Goal: Answer question/provide support

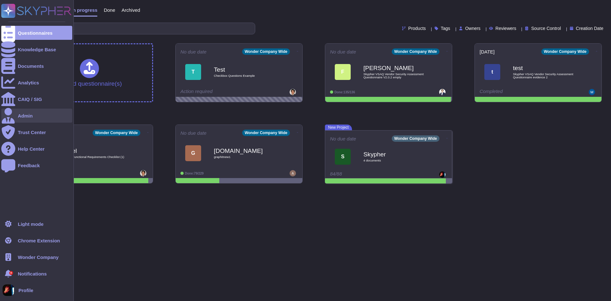
click at [35, 111] on div "Admin" at bounding box center [36, 115] width 71 height 14
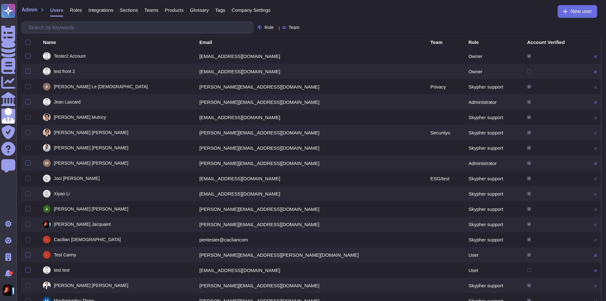
click at [246, 10] on span "Company Settings" at bounding box center [251, 10] width 39 height 5
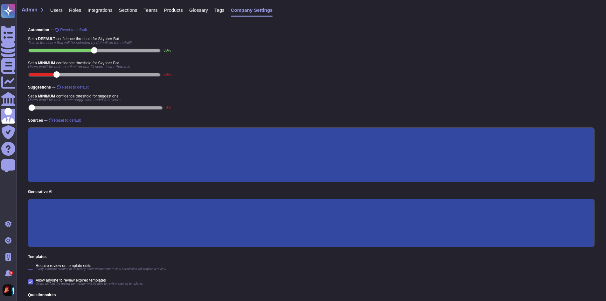
click at [0, 0] on input "Custom prompt" at bounding box center [0, 0] width 0 height 0
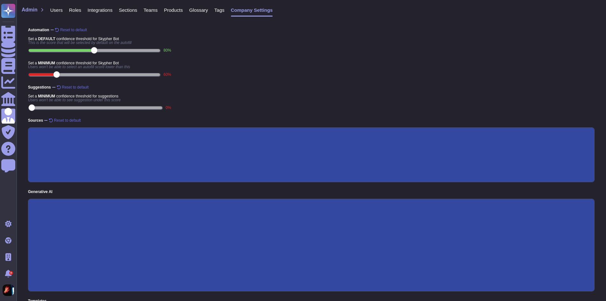
click at [0, 0] on input "Custom prompt" at bounding box center [0, 0] width 0 height 0
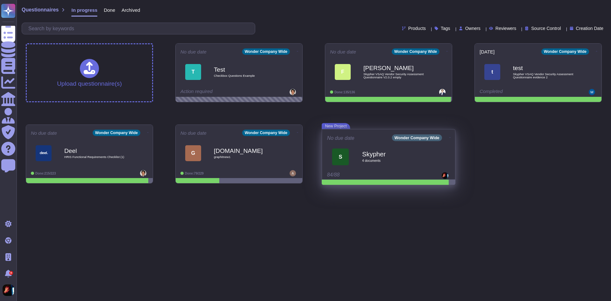
click at [378, 166] on div "Skypher 4 document s" at bounding box center [395, 156] width 67 height 27
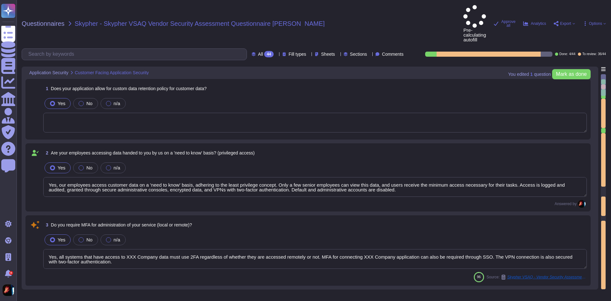
type textarea "Yes, our employees access customer data on a 'need to know' basis, adhering to …"
type textarea "Yes, all systems that have access to XXX Company data must use 2FA regardless o…"
type textarea "XXX Company keeps customer data according to the agreed terms [URL]. The maximu…"
type textarea "Yes, our employees are granted access to customer data on a 'need to know' basi…"
type textarea "Yes, we support secure deletion of archived or backed-up data. Yes, we support …"
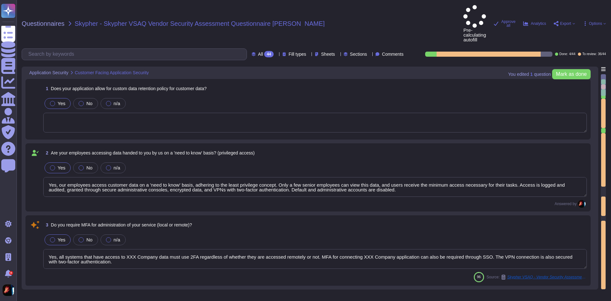
click at [219, 97] on div "Yes No n/a" at bounding box center [314, 103] width 543 height 13
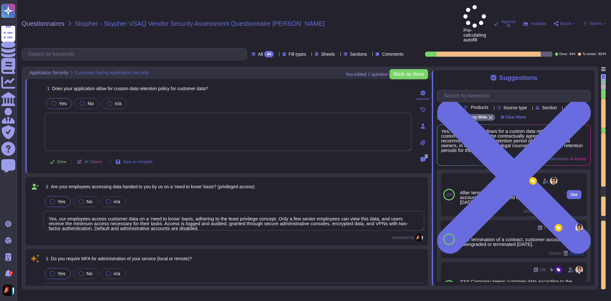
click at [493, 190] on div "After termination of a contract, customer accounts are downgraded or terminated…" at bounding box center [509, 197] width 99 height 14
click at [545, 209] on span "Backups" at bounding box center [551, 211] width 15 height 4
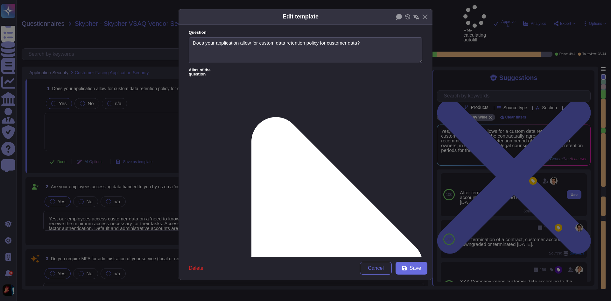
type textarea "Does your application allow for custom data retention policy for customer data?"
type textarea "After termination of a contract, customer accounts are downgraded or terminated…"
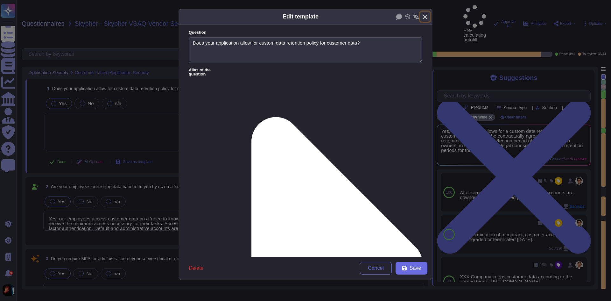
click at [429, 15] on button "Close" at bounding box center [425, 17] width 10 height 10
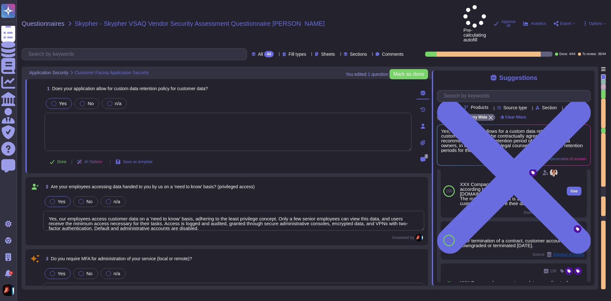
scroll to position [93, 0]
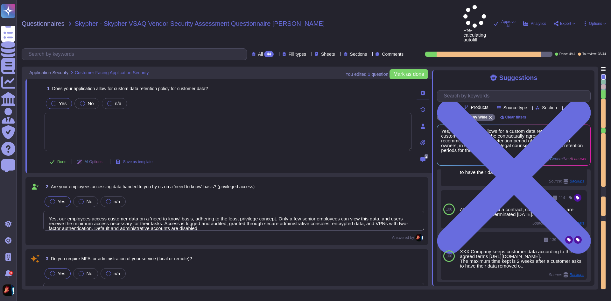
click at [510, 268] on div "100 5 After termination of a contract, customer accounts are downgraded or term…" at bounding box center [514, 225] width 154 height 112
click at [513, 290] on span "Load more..." at bounding box center [514, 292] width 154 height 5
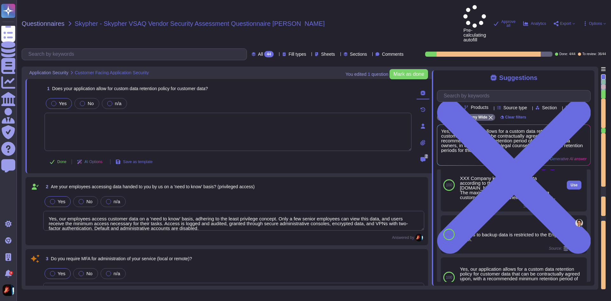
scroll to position [219, 0]
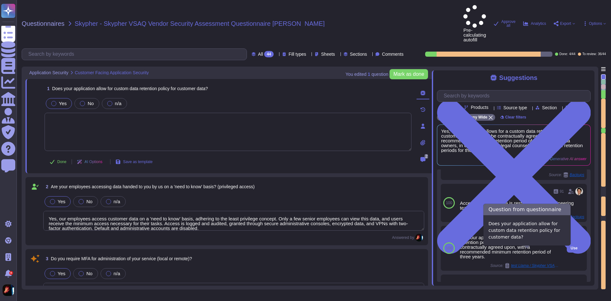
click at [538, 263] on span "test Llama / Skypher VSAQ Vendor Security Assessment Questionnaire evidence 2" at bounding box center [535, 265] width 48 height 4
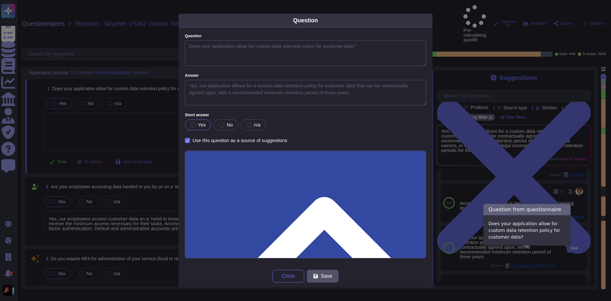
type textarea "Does your application allow for custom data retention policy for customer data?"
type textarea "Yes, our application allows for a custom data retention policy for customer dat…"
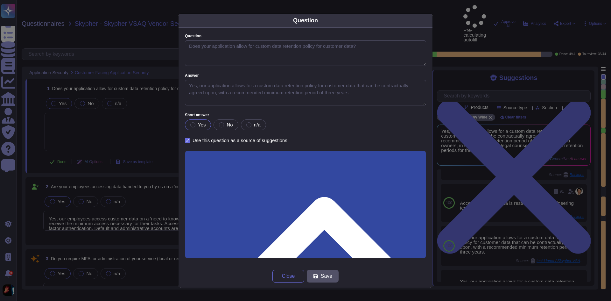
click at [484, 210] on div "Question Question Does your application allow for custom data retention policy …" at bounding box center [305, 150] width 611 height 301
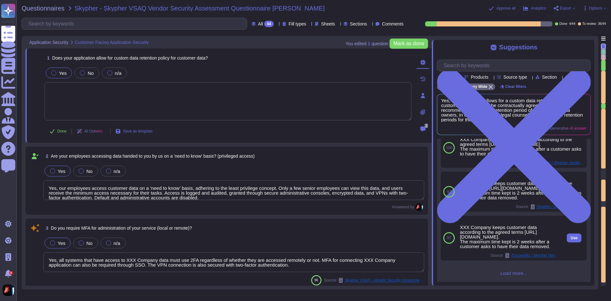
scroll to position [592, 0]
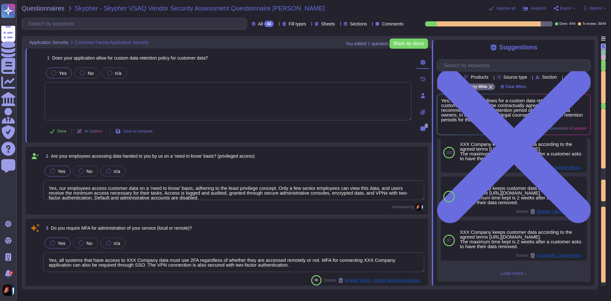
click at [516, 275] on span "Load more..." at bounding box center [514, 272] width 154 height 5
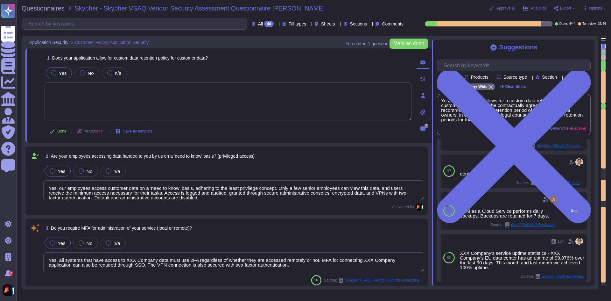
scroll to position [934, 0]
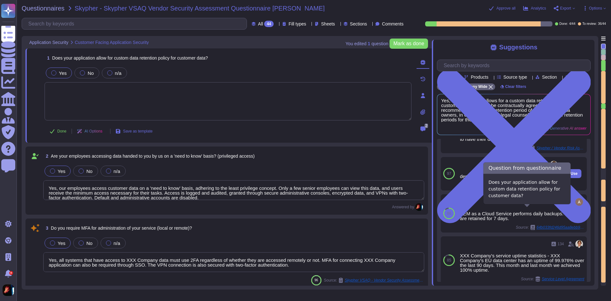
click at [536, 187] on span "Skypher / Vendor Risk Assessment Vendor Scope Questionnaire V1" at bounding box center [535, 185] width 48 height 4
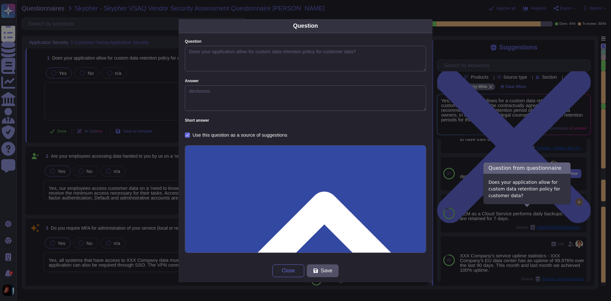
type textarea "Does your application allow for custom data retention policy for customer data?"
type textarea "derdvssxc"
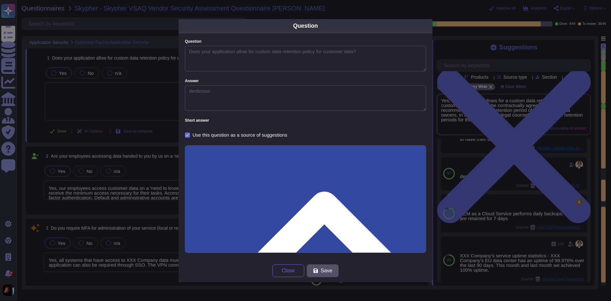
click at [502, 200] on div "Question Question Does your application allow for custom data retention policy …" at bounding box center [305, 150] width 611 height 301
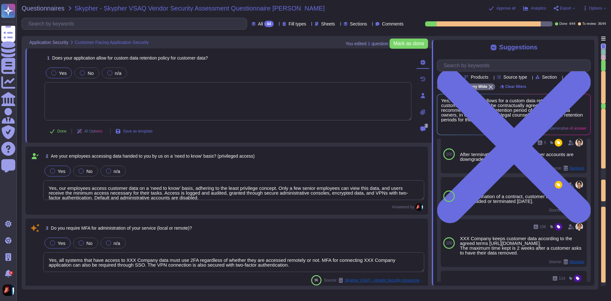
scroll to position [0, 0]
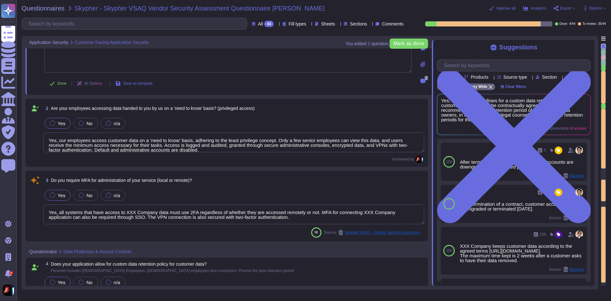
type textarea "Yes, we support secure deletion of archived or backed-up data. Yes, we support …"
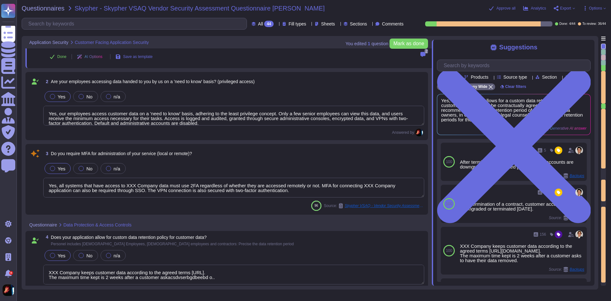
scroll to position [127, 0]
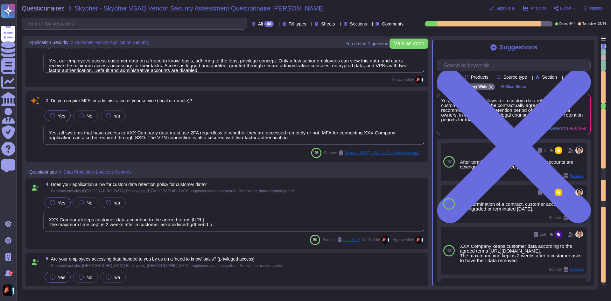
click at [280, 191] on div "4 Does your application allow for custom data retention policy for customer dat…" at bounding box center [233, 187] width 381 height 11
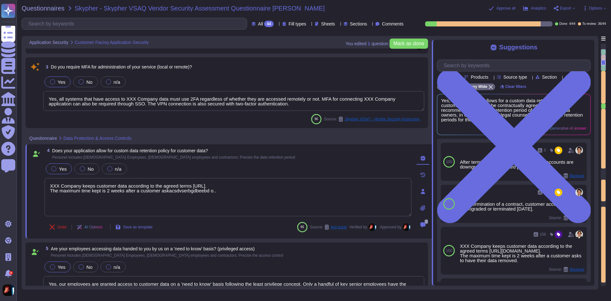
click at [235, 157] on div "4 Does your application allow for custom data retention policy for customer dat…" at bounding box center [228, 153] width 367 height 11
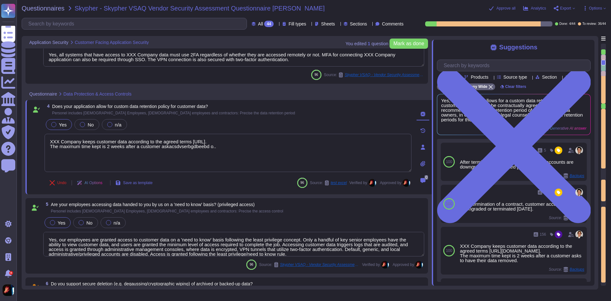
type textarea "Yes, XXX Company has a formal Information Security Management System (ISMS) in …"
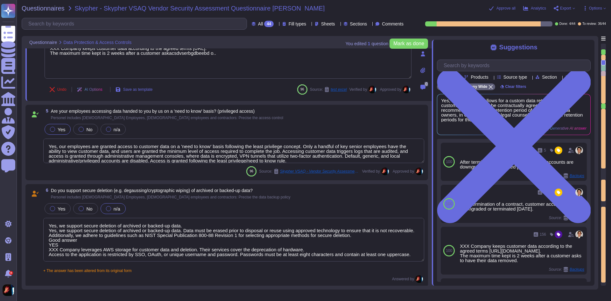
type textarea "Management shall be responsible for ensuring that information security policies…"
click at [277, 119] on div "5 Are your employees accessing data handed to you by us on a 'need to know' bas…" at bounding box center [233, 113] width 381 height 11
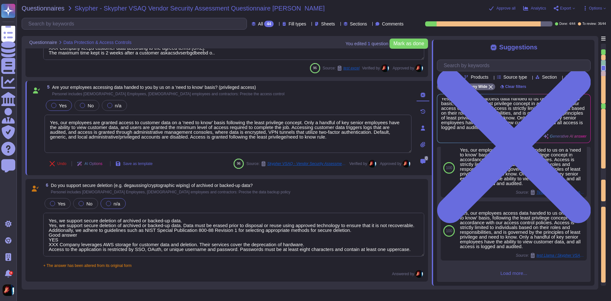
scroll to position [195, 0]
click at [517, 274] on span "Load more..." at bounding box center [514, 272] width 154 height 5
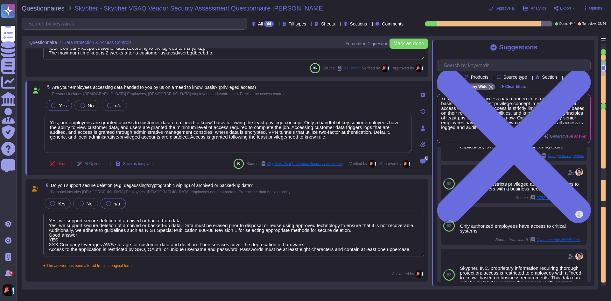
scroll to position [883, 0]
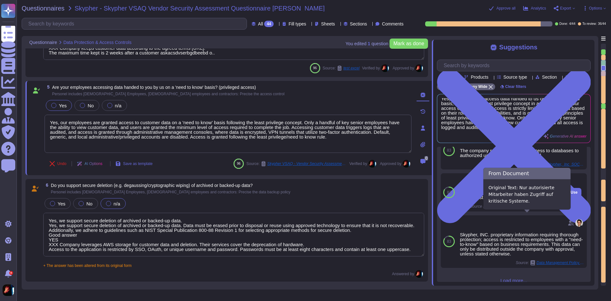
click at [528, 208] on span "Cybersecurity-Richtlinien der Wonder Company.pdf" at bounding box center [535, 206] width 48 height 4
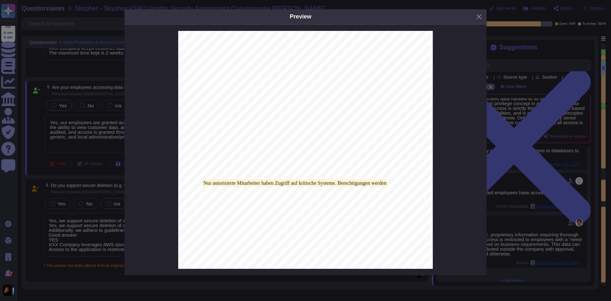
scroll to position [0, 0]
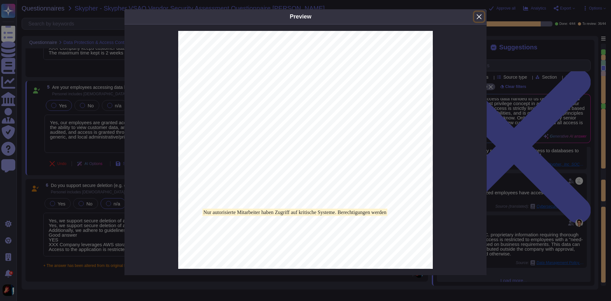
click at [476, 16] on button "Close" at bounding box center [479, 17] width 10 height 10
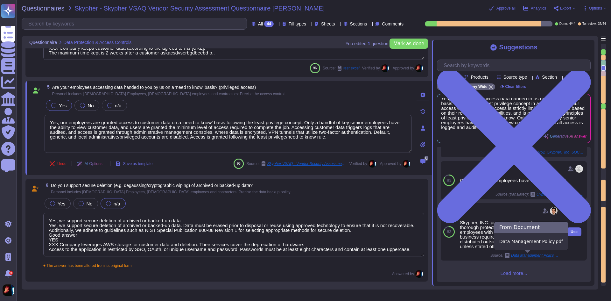
click at [545, 255] on span "Data Management Policy.pdf" at bounding box center [535, 255] width 48 height 4
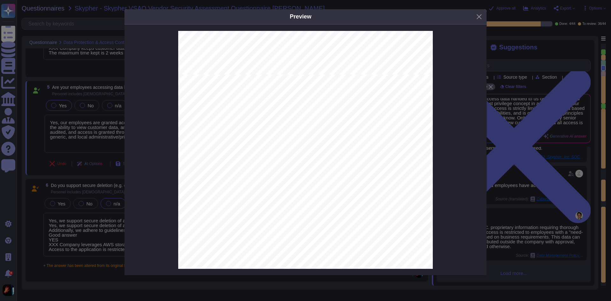
scroll to position [677, 0]
click at [481, 17] on button "Close" at bounding box center [479, 17] width 10 height 10
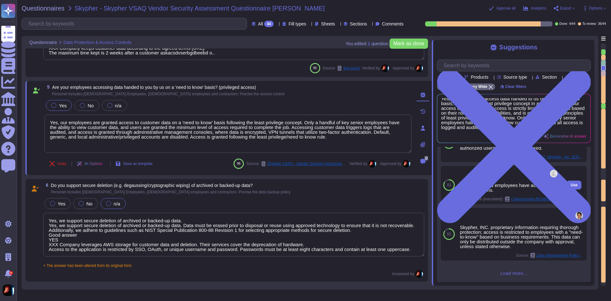
scroll to position [899, 0]
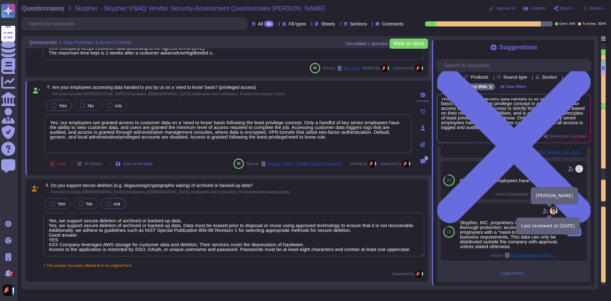
click at [550, 209] on img at bounding box center [554, 211] width 8 height 8
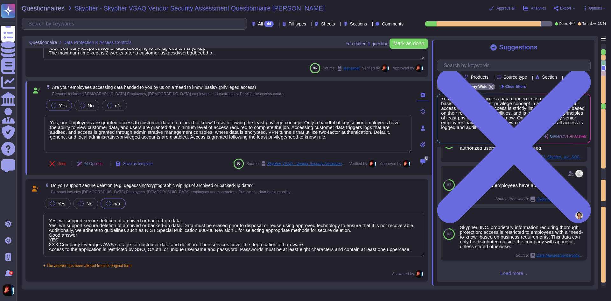
click at [514, 273] on span "Load more..." at bounding box center [514, 272] width 154 height 5
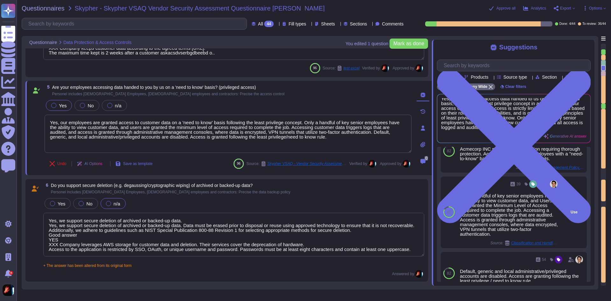
scroll to position [1242, 0]
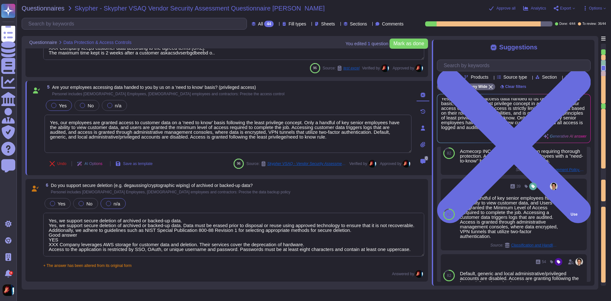
click at [510, 188] on icon at bounding box center [512, 186] width 4 height 4
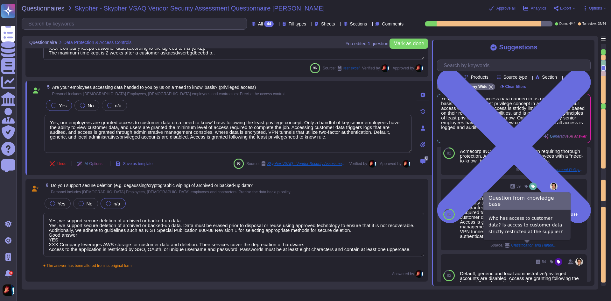
click at [526, 246] on span "Classification and Handling of Information" at bounding box center [535, 245] width 48 height 4
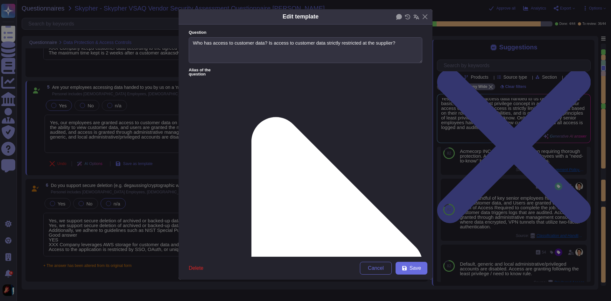
type textarea "Who has access to customer data? Is access to customer data strictly restricted…"
type textarea "Only a handful of key senior employees have the ability to view customer data, …"
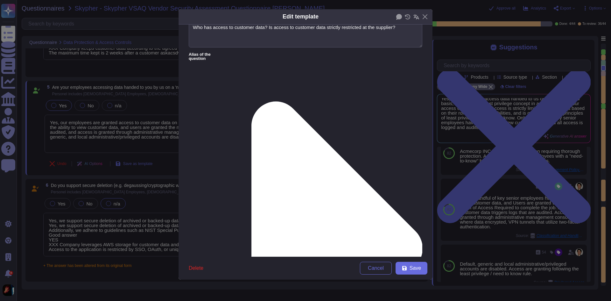
scroll to position [64, 0]
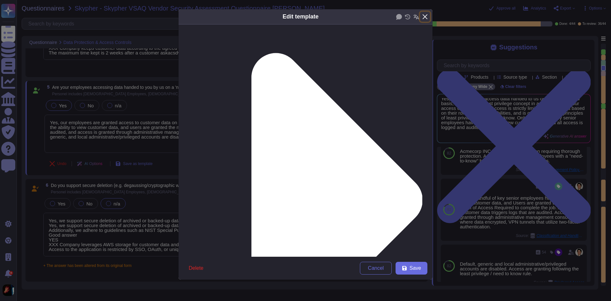
click at [427, 12] on button "Close" at bounding box center [425, 17] width 10 height 10
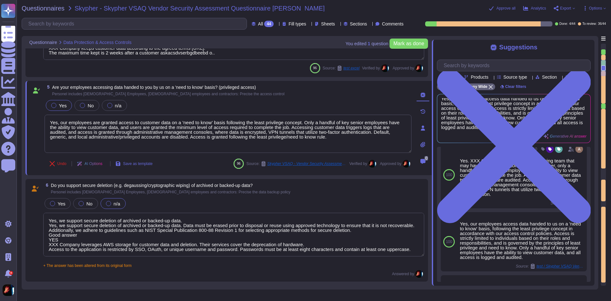
scroll to position [0, 0]
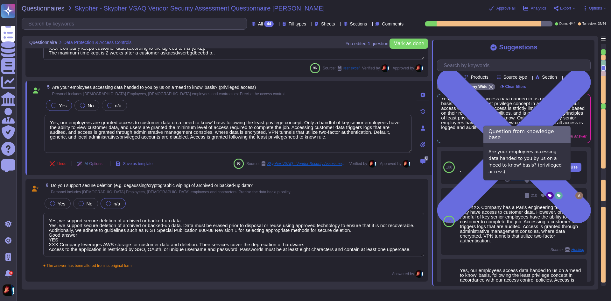
click at [531, 181] on span "Termination of Employment Procedures" at bounding box center [535, 179] width 48 height 4
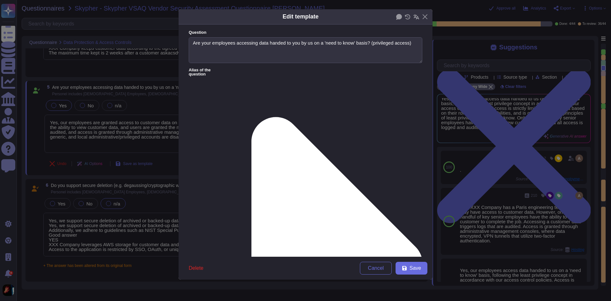
type textarea "Are your employees accessing data handed to you by us on a 'need to know' basis…"
type textarea "."
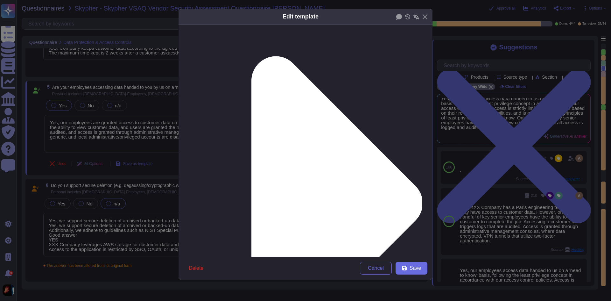
scroll to position [64, 0]
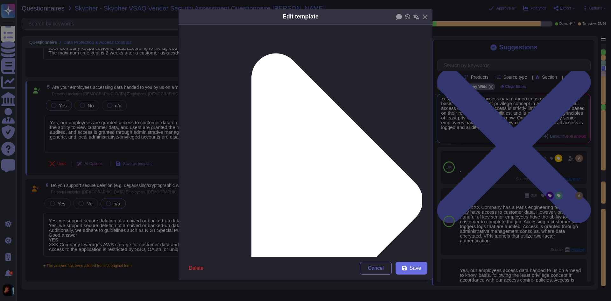
click at [545, 226] on div "Edit template Question Are your employees accessing data handed to you by us on…" at bounding box center [305, 150] width 611 height 301
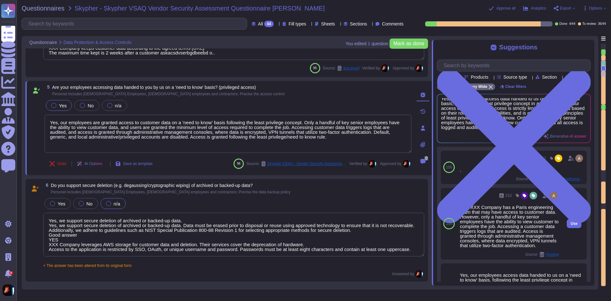
click at [550, 256] on span "Hosting" at bounding box center [551, 254] width 13 height 4
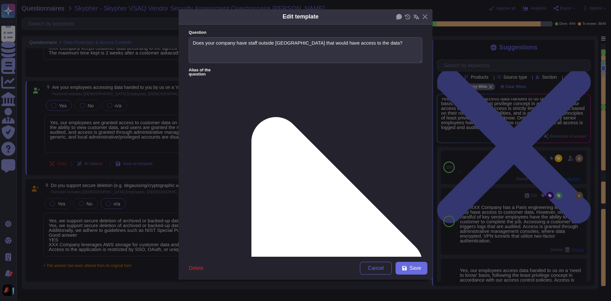
type textarea "Does your company have staff outside [GEOGRAPHIC_DATA] that would have access t…"
type textarea "Yes. XXX Company has a Paris engineering team that may have access to customer …"
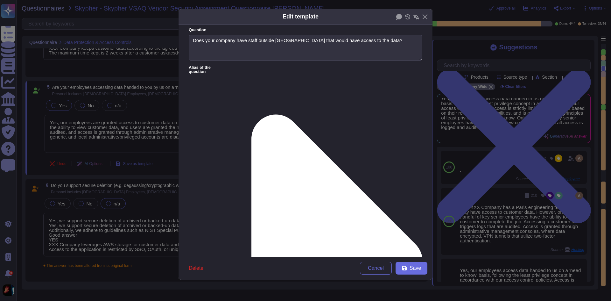
scroll to position [0, 0]
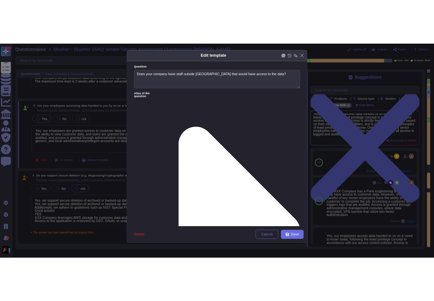
scroll to position [0, 0]
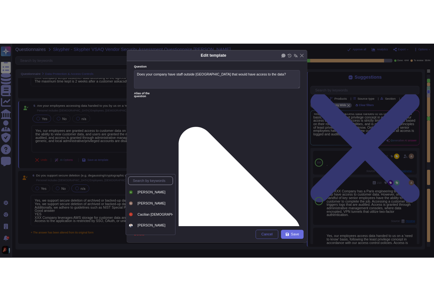
scroll to position [7, 0]
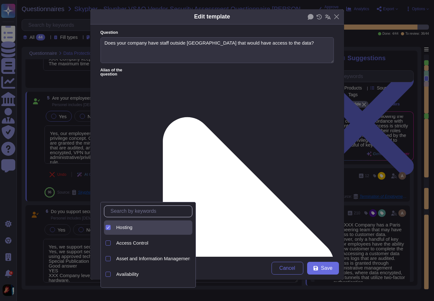
click at [110, 228] on div at bounding box center [108, 227] width 5 height 5
click at [108, 226] on div at bounding box center [108, 227] width 5 height 5
click at [108, 226] on icon at bounding box center [108, 226] width 3 height 3
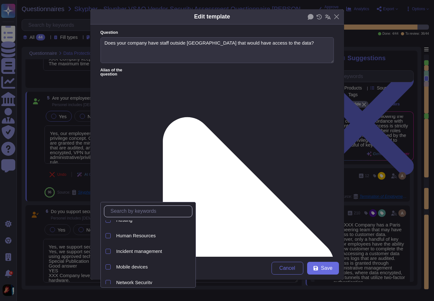
scroll to position [159, 0]
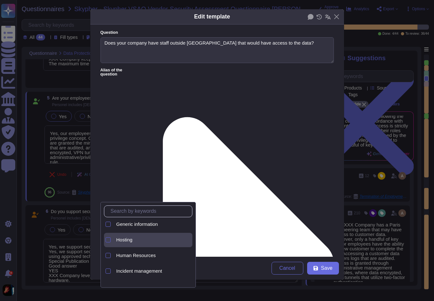
click at [107, 241] on div at bounding box center [108, 239] width 5 height 5
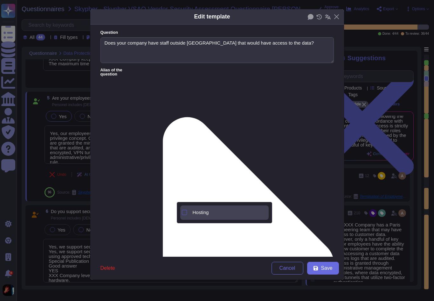
click at [185, 213] on div at bounding box center [184, 212] width 5 height 5
click at [290, 203] on form "Question Does your company have staff outside [GEOGRAPHIC_DATA] that would have…" at bounding box center [217, 140] width 254 height 232
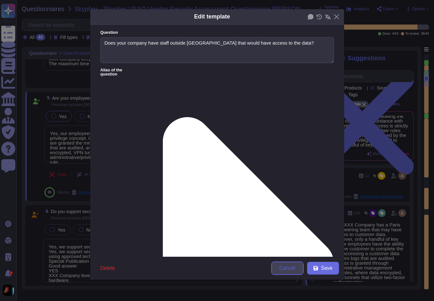
click at [291, 264] on button "Cancel" at bounding box center [288, 267] width 32 height 13
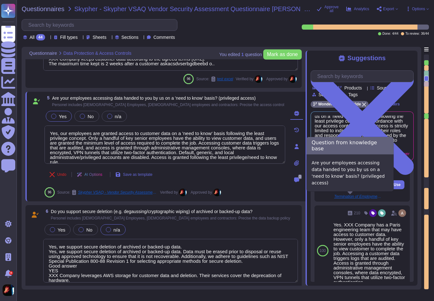
click at [359, 198] on span "Termination of Employment Procedures" at bounding box center [358, 196] width 48 height 4
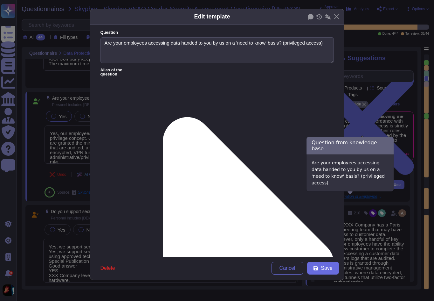
type textarea "Are your employees accessing data handed to you by us on a 'need to know' basis…"
type textarea "."
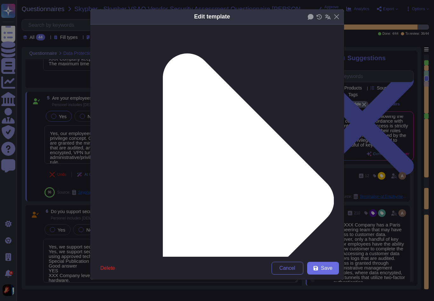
scroll to position [64, 0]
drag, startPoint x: 103, startPoint y: 201, endPoint x: 184, endPoint y: 202, distance: 81.8
copy p "Next expiration date: [DATE]"
click at [405, 19] on div "Edit template Question Are your employees accessing data handed to you by us on…" at bounding box center [217, 150] width 434 height 301
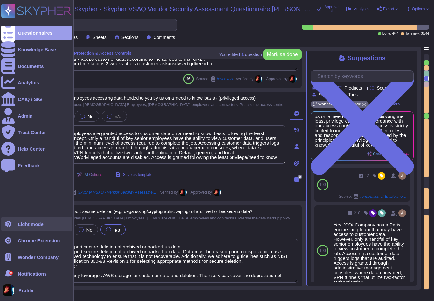
click at [7, 229] on div at bounding box center [8, 224] width 14 height 14
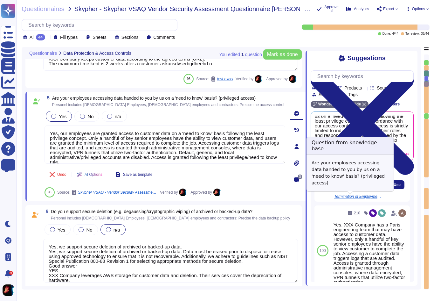
click at [366, 196] on span "Termination of Employment Procedures" at bounding box center [358, 196] width 48 height 4
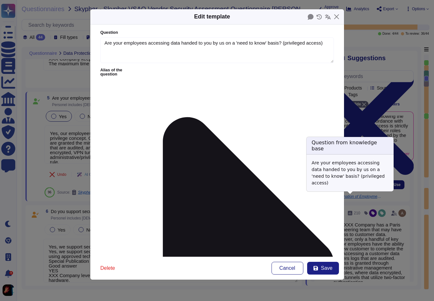
type textarea "Are your employees accessing data handed to you by us on a 'need to know' basis…"
type textarea "."
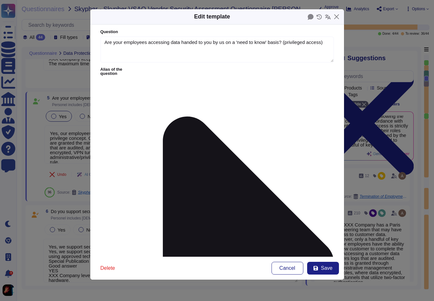
scroll to position [0, 0]
click at [336, 18] on button "Close" at bounding box center [337, 17] width 10 height 10
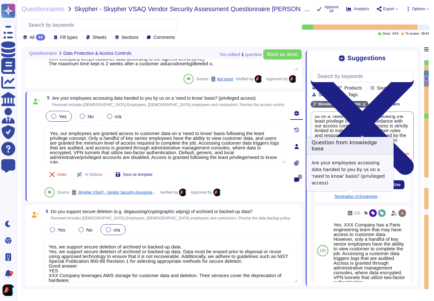
click at [358, 198] on span "Termination of Employment Procedures" at bounding box center [358, 196] width 48 height 4
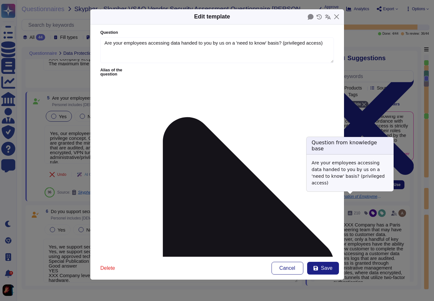
type textarea "Are your employees accessing data handed to you by us on a 'need to know' basis…"
type textarea "."
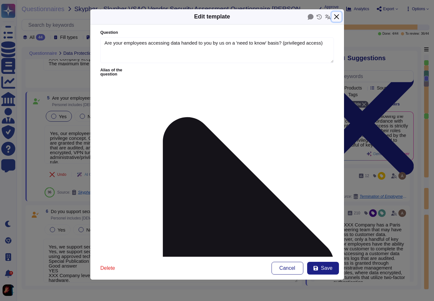
click at [335, 17] on button "Close" at bounding box center [337, 17] width 10 height 10
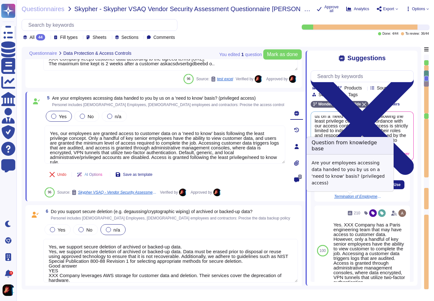
click at [368, 196] on span "Termination of Employment Procedures" at bounding box center [358, 196] width 48 height 4
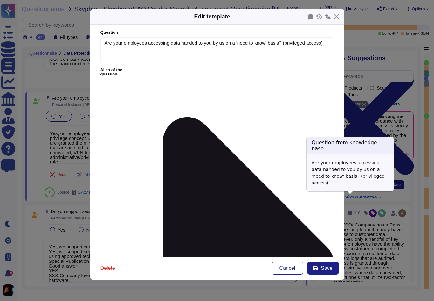
type textarea "Are your employees accessing data handed to you by us on a 'need to know' basis…"
type textarea "."
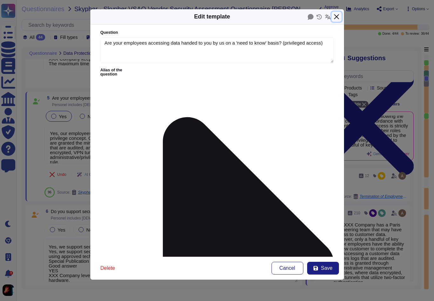
click at [335, 21] on button "Close" at bounding box center [337, 17] width 10 height 10
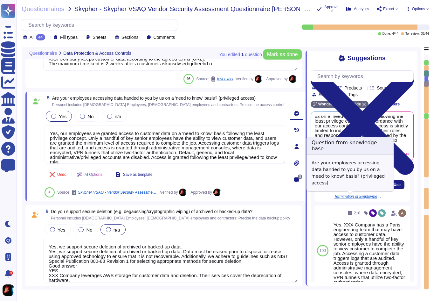
click at [361, 197] on span "Termination of Employment Procedures" at bounding box center [358, 196] width 48 height 4
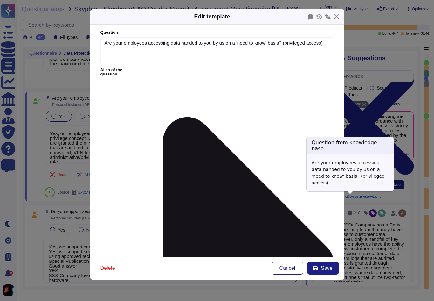
type textarea "Are your employees accessing data handed to you by us on a 'need to know' basis…"
type textarea "."
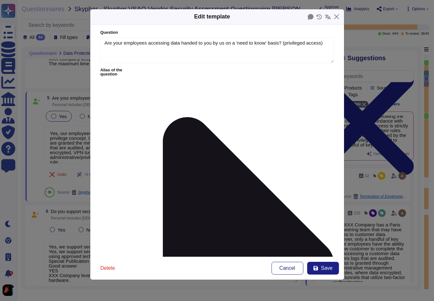
click at [376, 146] on div "Edit template Question Are your employees accessing data handed to you by us on…" at bounding box center [217, 150] width 434 height 301
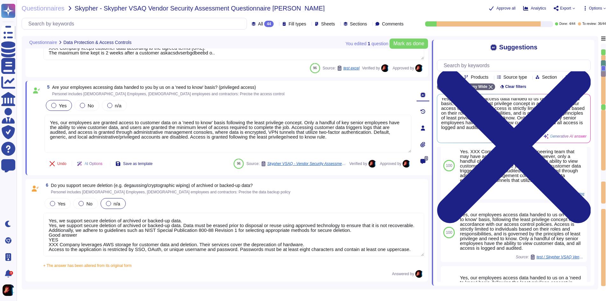
scroll to position [32, 0]
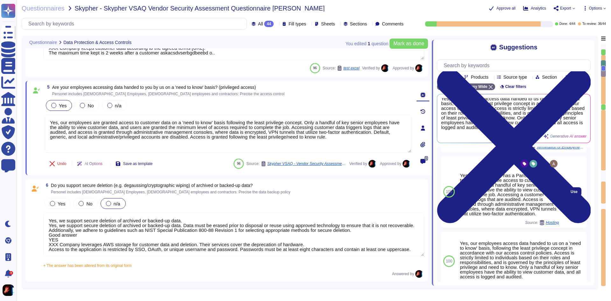
click at [505, 165] on span "210" at bounding box center [508, 164] width 6 height 4
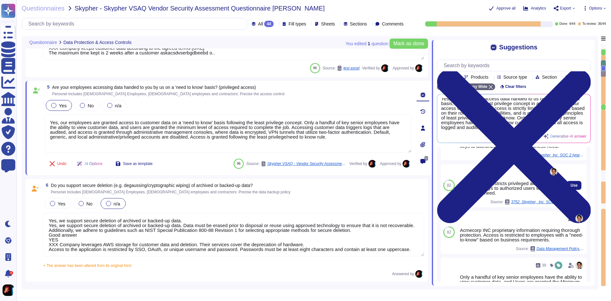
scroll to position [1163, 0]
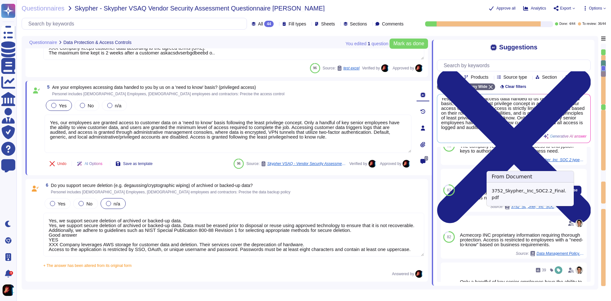
click at [515, 209] on div "3752_Skypher,_Inc_SOC2.2_Final.pdf" at bounding box center [531, 206] width 54 height 5
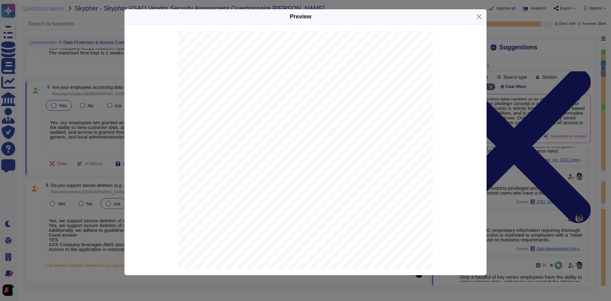
scroll to position [15801, 0]
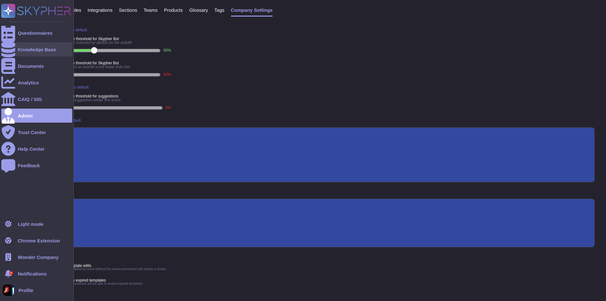
click at [36, 54] on div "Knowledge Base" at bounding box center [36, 49] width 71 height 14
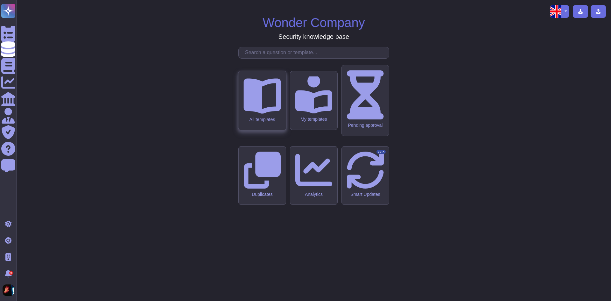
click at [262, 130] on div "All templates" at bounding box center [261, 100] width 47 height 59
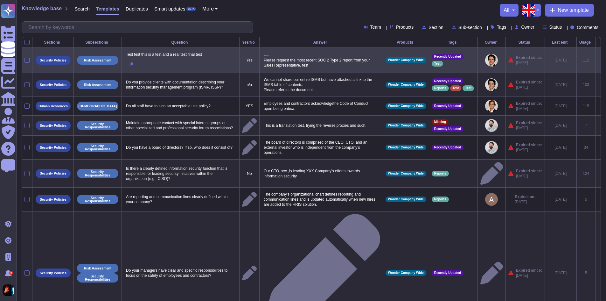
click at [357, 64] on p "---- Please request the most recent SOC 2 Type 2 report from your Sales Represe…" at bounding box center [321, 60] width 118 height 18
type textarea "---- Please request the most recent SOC 2 Type 2 report from your Sales Represe…"
click at [598, 60] on icon at bounding box center [598, 60] width 0 height 0
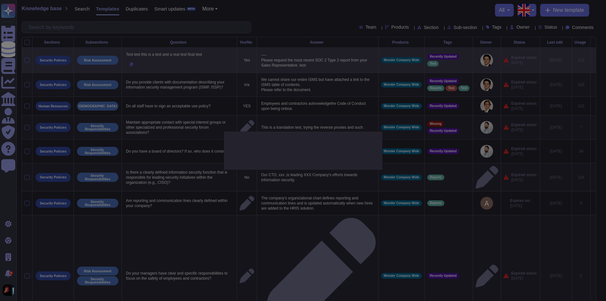
type textarea "Test test this is a test and a real test final test"
type textarea "---- Please request the most recent SOC 2 Type 2 report from your Sales Represe…"
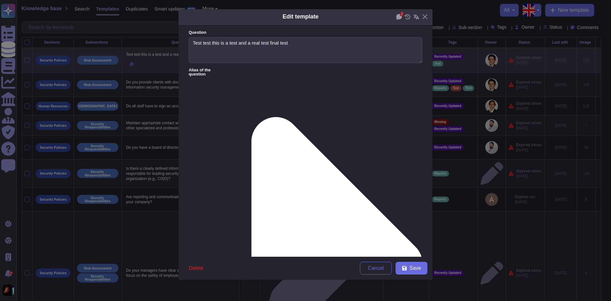
type textarea "Test test this is a test and a real test final test"
type textarea "---- Please request the most recent SOC 2 Type 2 report from your Sales Represe…"
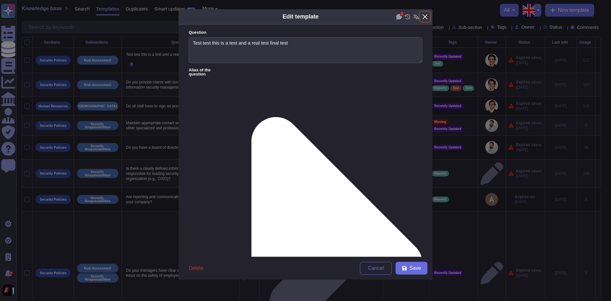
click at [427, 17] on button "Close" at bounding box center [425, 17] width 10 height 10
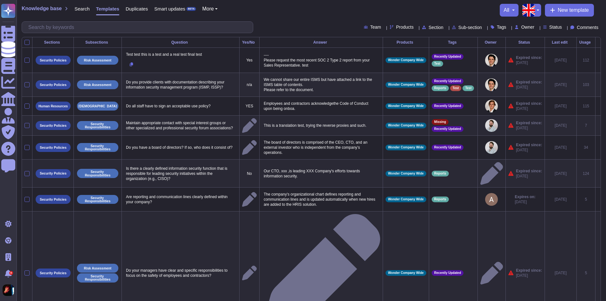
click at [414, 9] on div "Knowledge base Search Templates Duplicates Smart updates BETA More all New temp…" at bounding box center [311, 10] width 579 height 13
